Goal: Navigation & Orientation: Find specific page/section

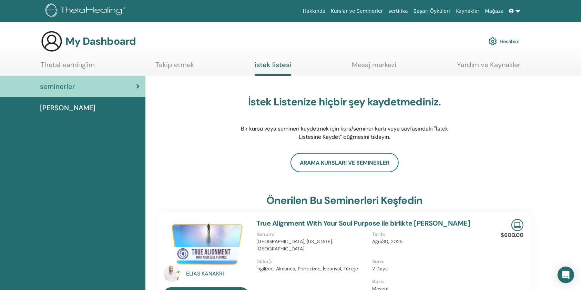
click at [381, 8] on link "Kurslar ve Seminerler" at bounding box center [357, 11] width 58 height 13
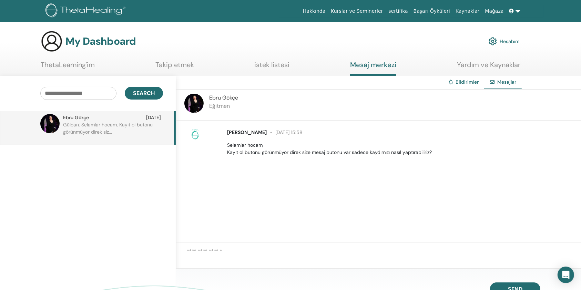
click at [271, 71] on link "istek listesi" at bounding box center [271, 67] width 35 height 13
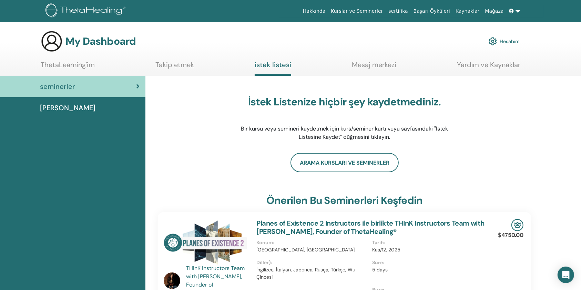
click at [70, 105] on div "[PERSON_NAME]" at bounding box center [73, 108] width 134 height 10
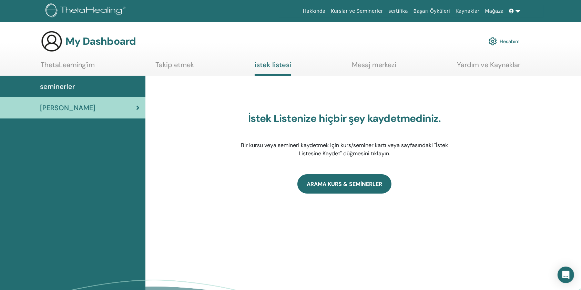
click at [332, 186] on link "ARAMA KURS & SEMİNERLER" at bounding box center [344, 183] width 94 height 19
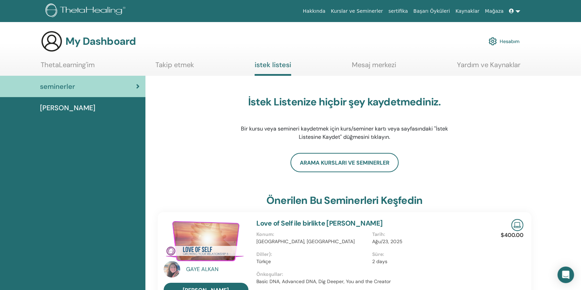
click at [187, 62] on link "Takip etmek" at bounding box center [174, 67] width 39 height 13
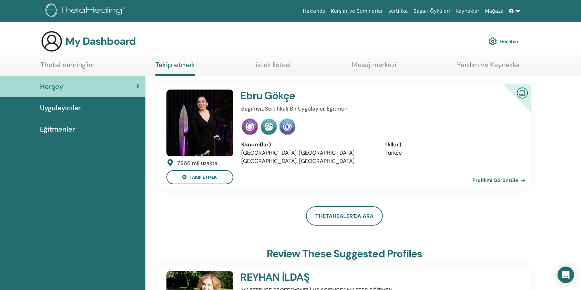
click at [80, 62] on link "ThetaLearning'im" at bounding box center [68, 67] width 54 height 13
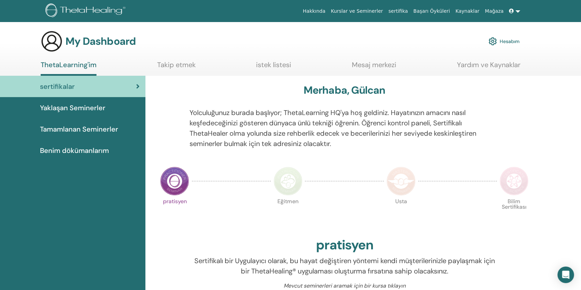
click at [503, 40] on link "Hesabım" at bounding box center [503, 41] width 31 height 15
click at [102, 111] on span "Yaklaşan Seminerler" at bounding box center [72, 108] width 65 height 10
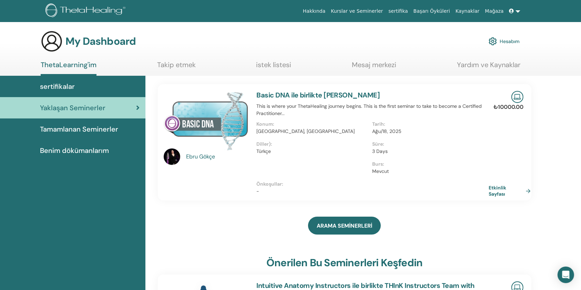
click at [506, 193] on link "Etkinlik Sayfası" at bounding box center [510, 191] width 45 height 12
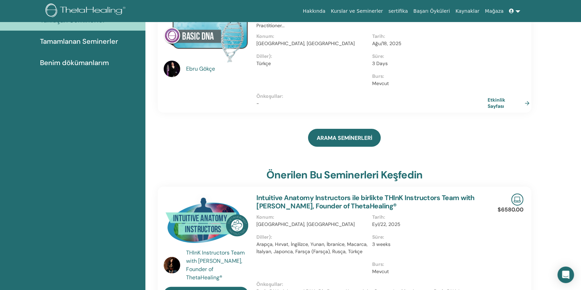
scroll to position [2, 0]
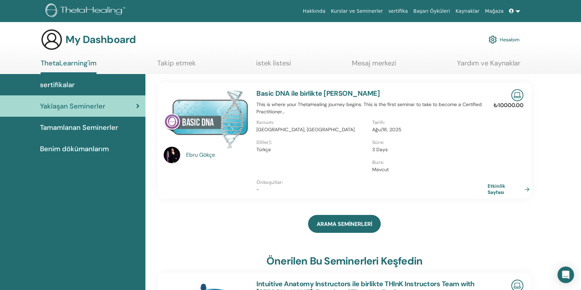
click at [510, 34] on link "Hesabım" at bounding box center [503, 39] width 31 height 15
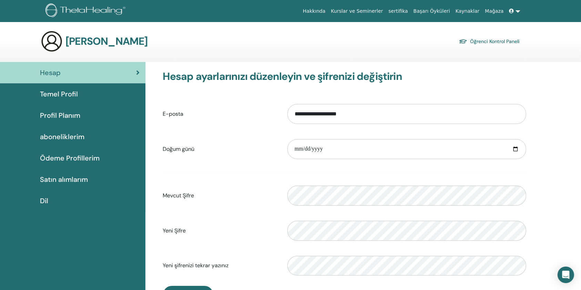
click at [70, 135] on span "aboneliklerim" at bounding box center [62, 137] width 44 height 10
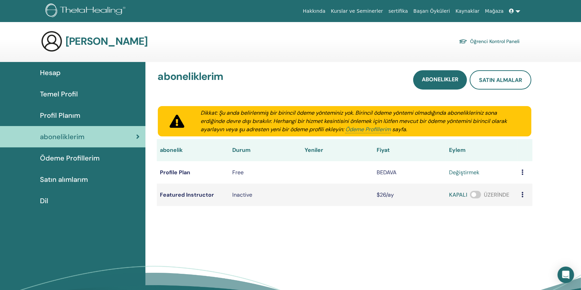
click at [79, 160] on span "Ödeme Profillerim" at bounding box center [70, 158] width 60 height 10
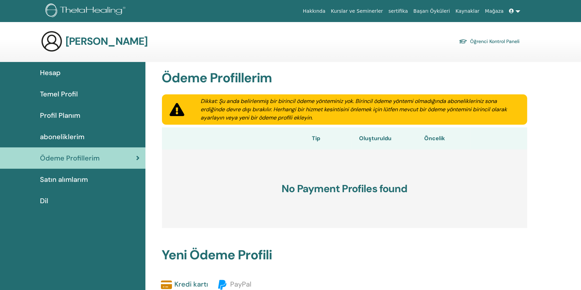
click at [80, 178] on span "Satın alımlarım" at bounding box center [64, 179] width 48 height 10
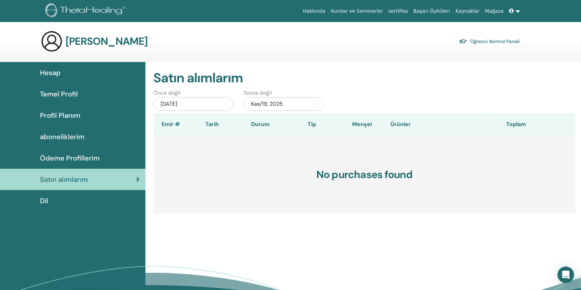
click at [71, 115] on span "Profil Planım" at bounding box center [60, 115] width 40 height 10
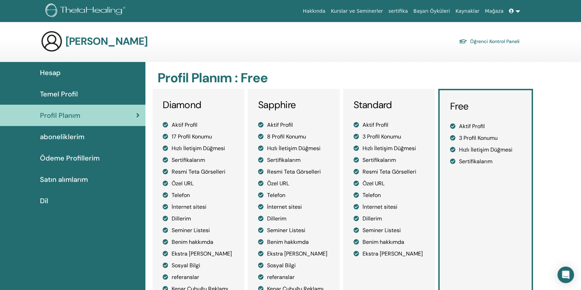
click at [74, 93] on span "Temel Profil" at bounding box center [59, 94] width 38 height 10
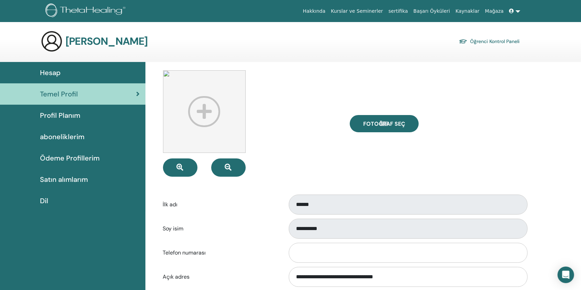
click at [72, 76] on div "Hesap" at bounding box center [73, 72] width 134 height 10
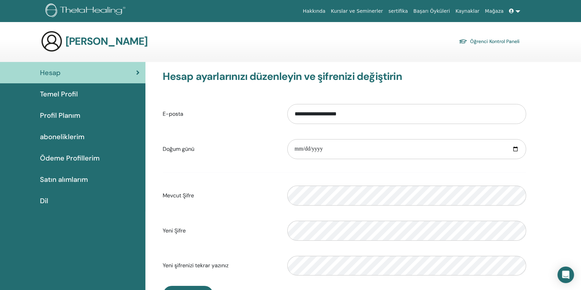
click at [488, 45] on link "Öğrenci Kontrol Paneli" at bounding box center [489, 41] width 61 height 10
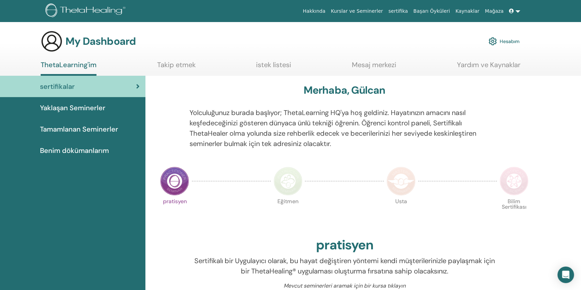
click at [107, 114] on link "Yaklaşan Seminerler" at bounding box center [72, 107] width 145 height 21
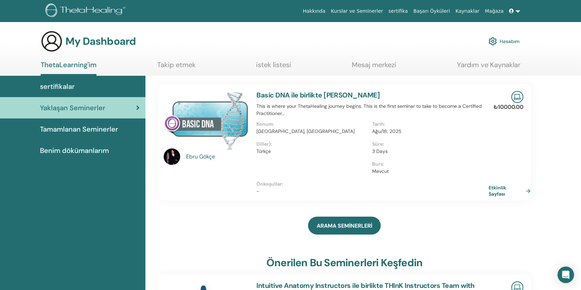
click at [502, 188] on link "Etkinlik Sayfası" at bounding box center [510, 191] width 45 height 12
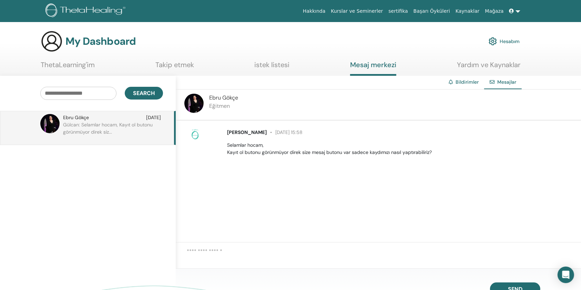
click at [284, 63] on link "istek listesi" at bounding box center [271, 67] width 35 height 13
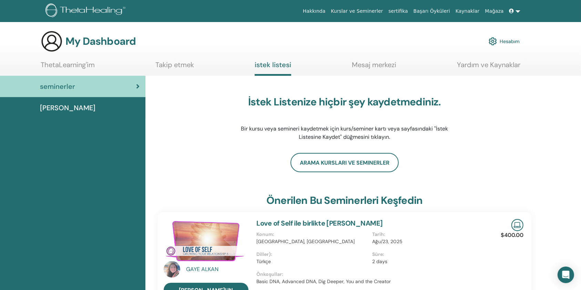
click at [113, 65] on ul "ThetaLearning'im Takip etmek istek listesi Mesaj merkezi Yardım ve Kaynaklar" at bounding box center [280, 68] width 479 height 15
click at [99, 67] on ul "ThetaLearning'im Takip etmek istek listesi Mesaj merkezi Yardım ve Kaynaklar" at bounding box center [280, 68] width 479 height 15
click at [84, 62] on link "ThetaLearning'im" at bounding box center [68, 67] width 54 height 13
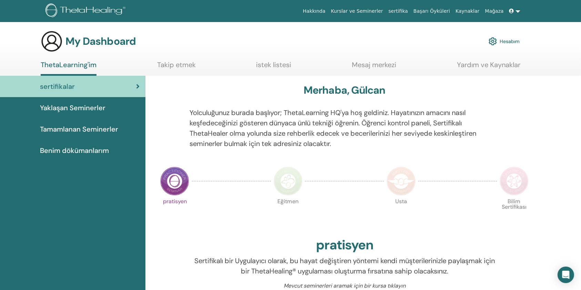
click at [102, 105] on span "Yaklaşan Seminerler" at bounding box center [72, 108] width 65 height 10
